Goal: Task Accomplishment & Management: Complete application form

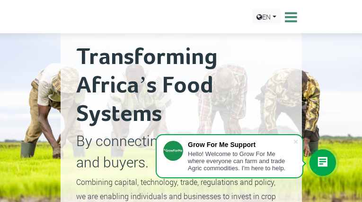
type input "egyunjXqlArKd"
type input "[EMAIL_ADDRESS][DOMAIN_NAME]"
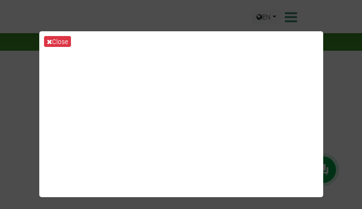
type input "ZgtOUKYF"
type input "[EMAIL_ADDRESS][DOMAIN_NAME]"
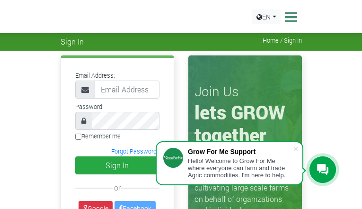
type input "AGXHGXUVshwRa"
type input "[EMAIL_ADDRESS][DOMAIN_NAME]"
type input "OIKqFoYg"
type input "[EMAIL_ADDRESS][DOMAIN_NAME]"
type input "YZqycruQuKO"
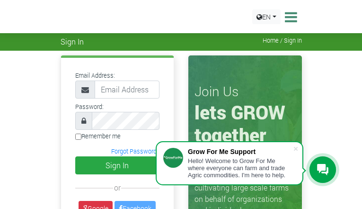
type input "[EMAIL_ADDRESS][DOMAIN_NAME]"
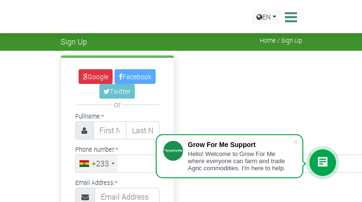
type input "DuPrznPOwyiq"
type input "SaYWrPsuvPzDcP"
type input "8142002115"
type input "[EMAIL_ADDRESS][DOMAIN_NAME]"
type input "dNGvLYHcrd"
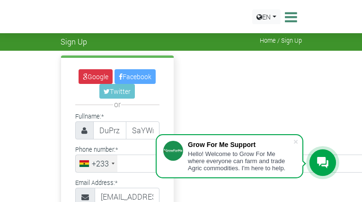
select select "[DEMOGRAPHIC_DATA]"
checkbox input "true"
checkbox input "false"
select select "[GEOGRAPHIC_DATA]"
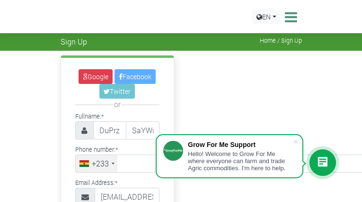
type input "zbHHlTDGWb"
type input "[EMAIL_ADDRESS][DOMAIN_NAME]"
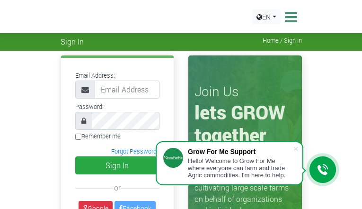
type input "cHqjxefNIbc"
type input "[EMAIL_ADDRESS][DOMAIN_NAME]"
type input "SNzBTRqqGdtn"
type input "[EMAIL_ADDRESS][DOMAIN_NAME]"
type input "DhsCJDCoORo"
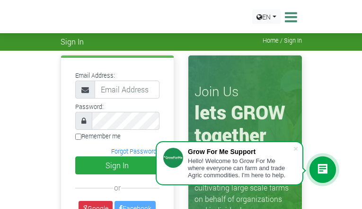
type input "[EMAIL_ADDRESS][DOMAIN_NAME]"
type input "KAFwyTMFaywM"
type input "[EMAIL_ADDRESS][DOMAIN_NAME]"
